Goal: Task Accomplishment & Management: Manage account settings

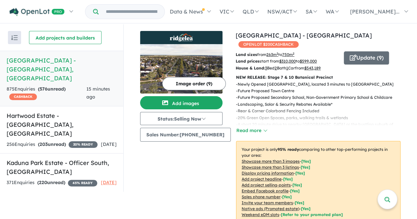
scroll to position [1, 0]
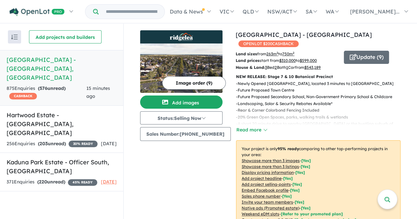
drag, startPoint x: 419, startPoint y: 35, endPoint x: 422, endPoint y: 72, distance: 36.7
click at [417, 72] on html "Skip to main content Homepage My Dashboard (3) Buyer Demand Index Suburb/Counci…" at bounding box center [208, 108] width 417 height 219
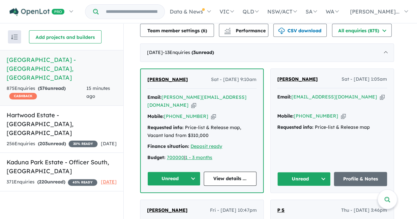
scroll to position [272, 0]
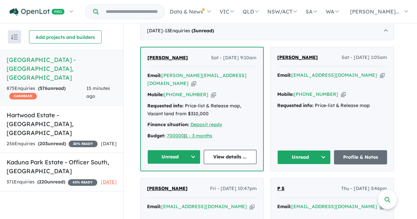
click at [301, 152] on button "Unread" at bounding box center [303, 157] width 53 height 14
click at [300, 183] on button "Assigned" at bounding box center [306, 188] width 57 height 15
click at [169, 157] on button "Unread" at bounding box center [173, 157] width 53 height 14
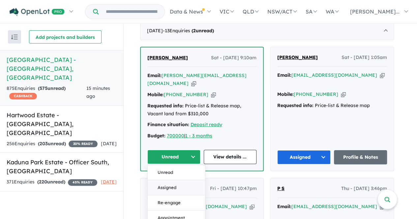
click at [172, 185] on button "Assigned" at bounding box center [176, 187] width 57 height 15
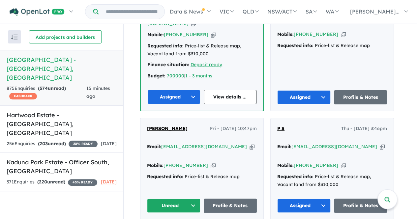
scroll to position [342, 0]
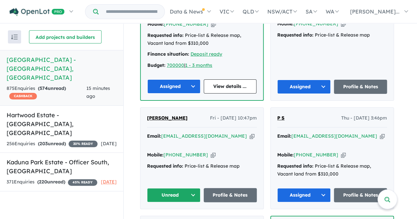
click at [175, 188] on button "Unread" at bounding box center [173, 195] width 53 height 14
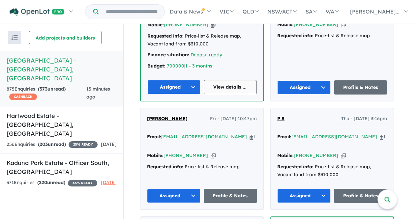
click at [241, 83] on link "View details ..." at bounding box center [230, 87] width 53 height 14
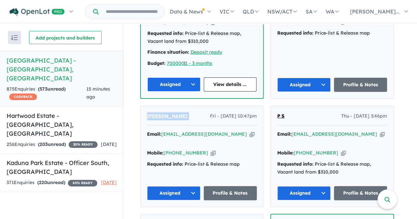
drag, startPoint x: 197, startPoint y: 112, endPoint x: 147, endPoint y: 111, distance: 49.8
click at [147, 111] on div "Dilrajpreet Singh Fri - 15/08/2025, 10:47pm Email: dilrajpreets291@gmail.com Co…" at bounding box center [202, 156] width 123 height 101
copy span "Dilrajpreet Singh"
click at [226, 186] on link "Profile & Notes" at bounding box center [230, 193] width 53 height 14
drag, startPoint x: 417, startPoint y: 57, endPoint x: 416, endPoint y: 48, distance: 8.7
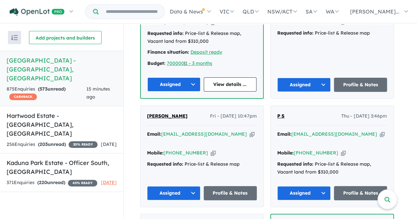
click at [416, 48] on div "View 3 projects in your account Ridgelea Estate - Pakenham East OPENLOT $ 200 C…" at bounding box center [271, 122] width 294 height 196
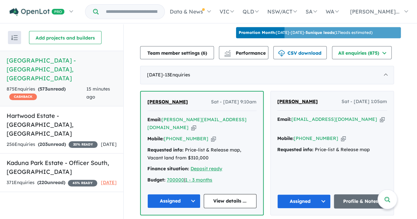
scroll to position [250, 0]
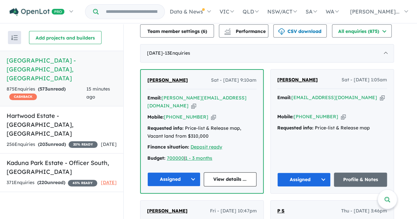
drag, startPoint x: 305, startPoint y: 75, endPoint x: 320, endPoint y: 76, distance: 14.9
click at [320, 76] on div "Jaswinder Kaur Sat - 16/08/2025, 1:05am Email: ruby4mann@yahoo.com Copied! Mobi…" at bounding box center [332, 132] width 123 height 124
copy span "[PERSON_NAME]"
click at [367, 174] on link "Profile & Notes" at bounding box center [360, 180] width 53 height 14
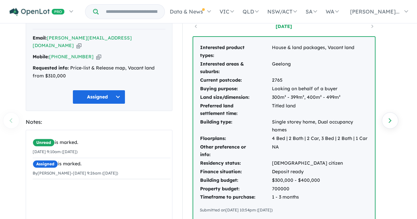
scroll to position [43, 0]
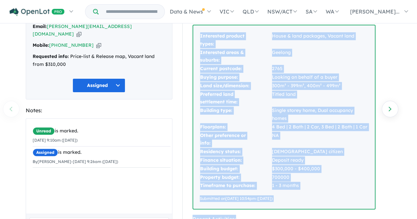
drag, startPoint x: 234, startPoint y: 46, endPoint x: 342, endPoint y: 216, distance: 201.7
click at [342, 216] on div "Buyer Profile: 2 months ago Interested product types: House & land packages, Va…" at bounding box center [286, 220] width 209 height 444
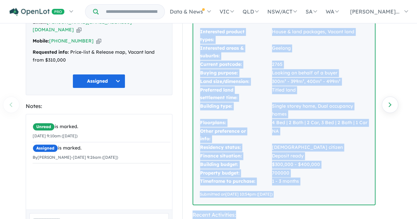
copy div "Interested product types: House & land packages, Vacant land Interested areas &…"
click at [366, 160] on td "Deposit ready" at bounding box center [320, 156] width 97 height 9
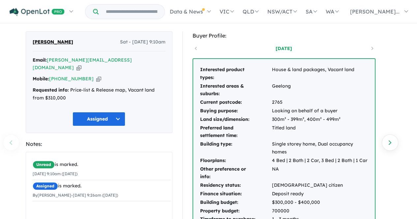
scroll to position [13, 0]
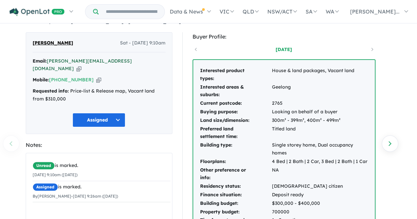
click at [99, 62] on a%20Ridgelea%20Estate%20-%20Pakenham%20East"] "alpesh@propertyassociation.com.au" at bounding box center [82, 65] width 99 height 14
